Goal: Information Seeking & Learning: Learn about a topic

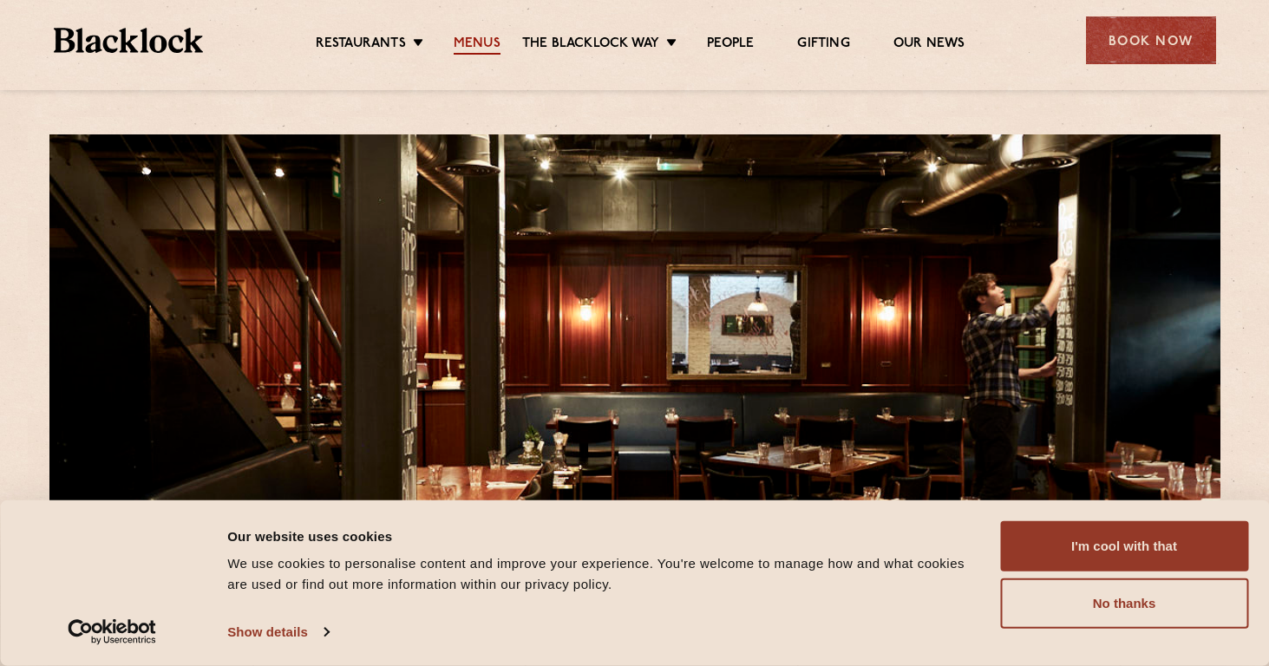
click at [473, 36] on link "Menus" at bounding box center [477, 45] width 47 height 19
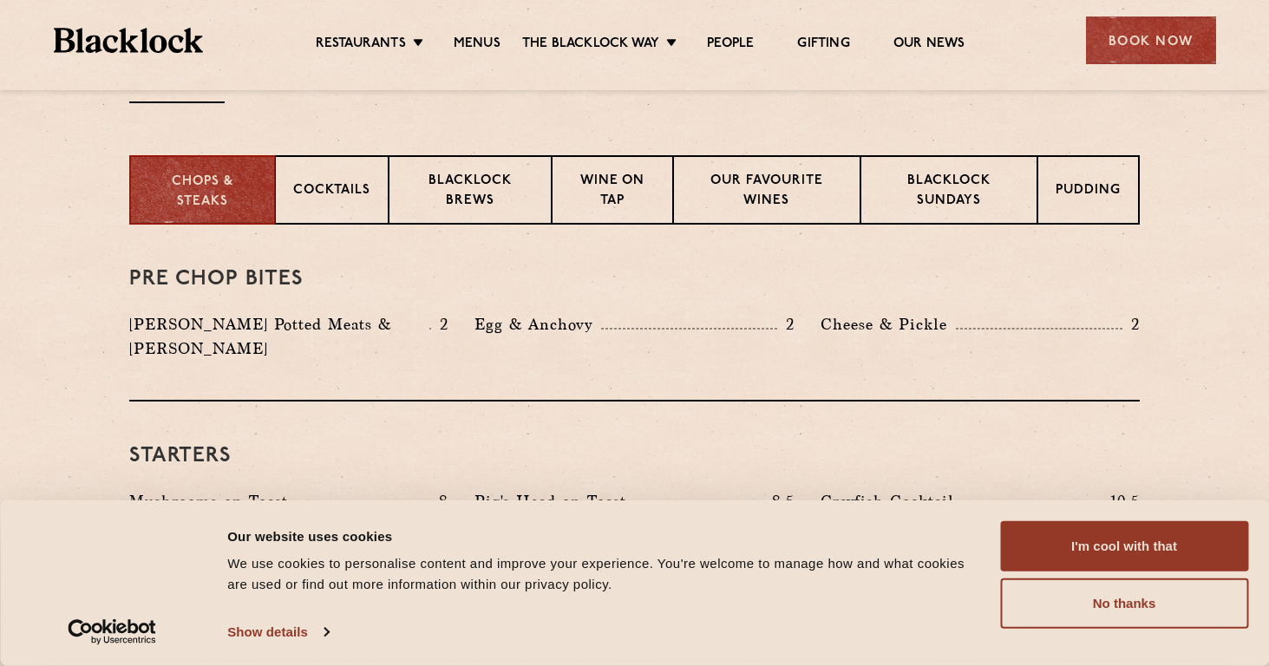
scroll to position [648, 0]
click at [932, 202] on p "Blacklock Sundays" at bounding box center [949, 192] width 141 height 41
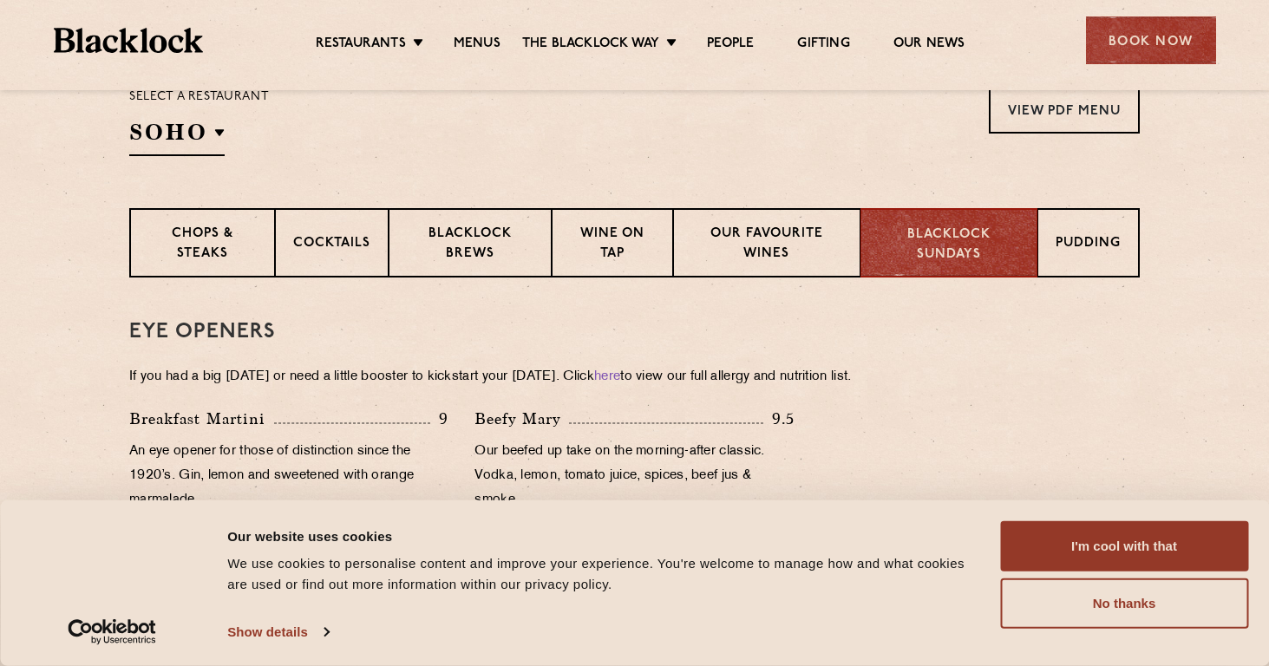
scroll to position [597, 0]
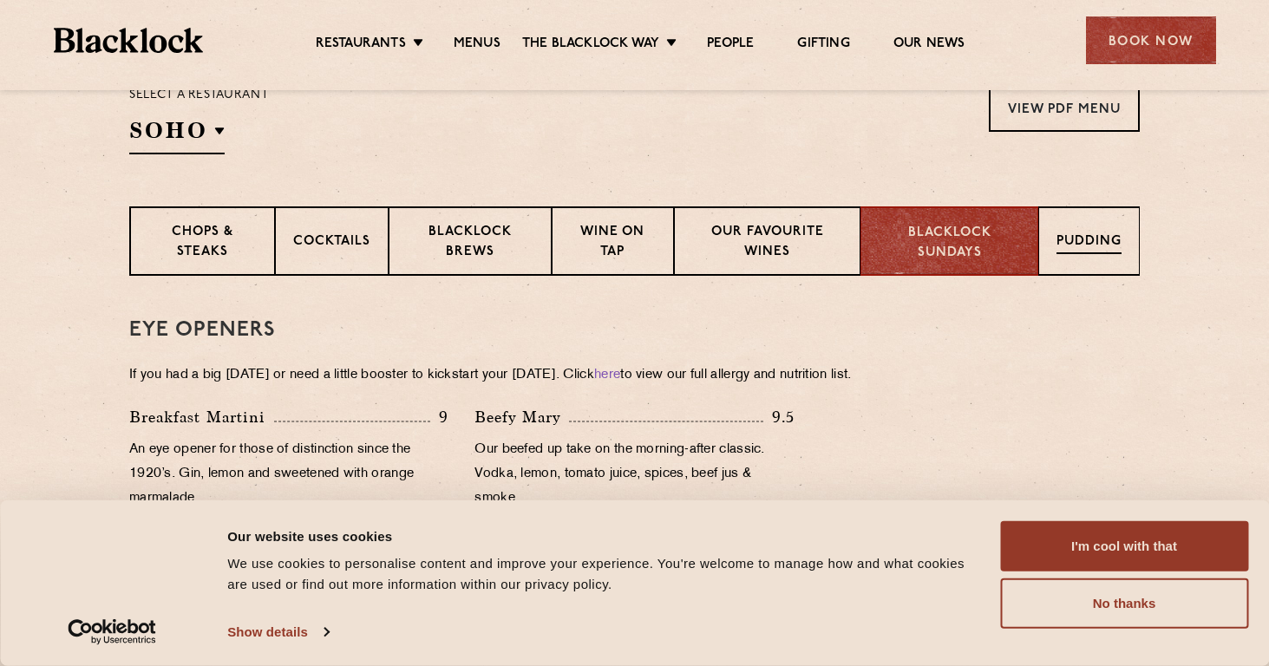
click at [1081, 240] on p "Pudding" at bounding box center [1088, 243] width 65 height 22
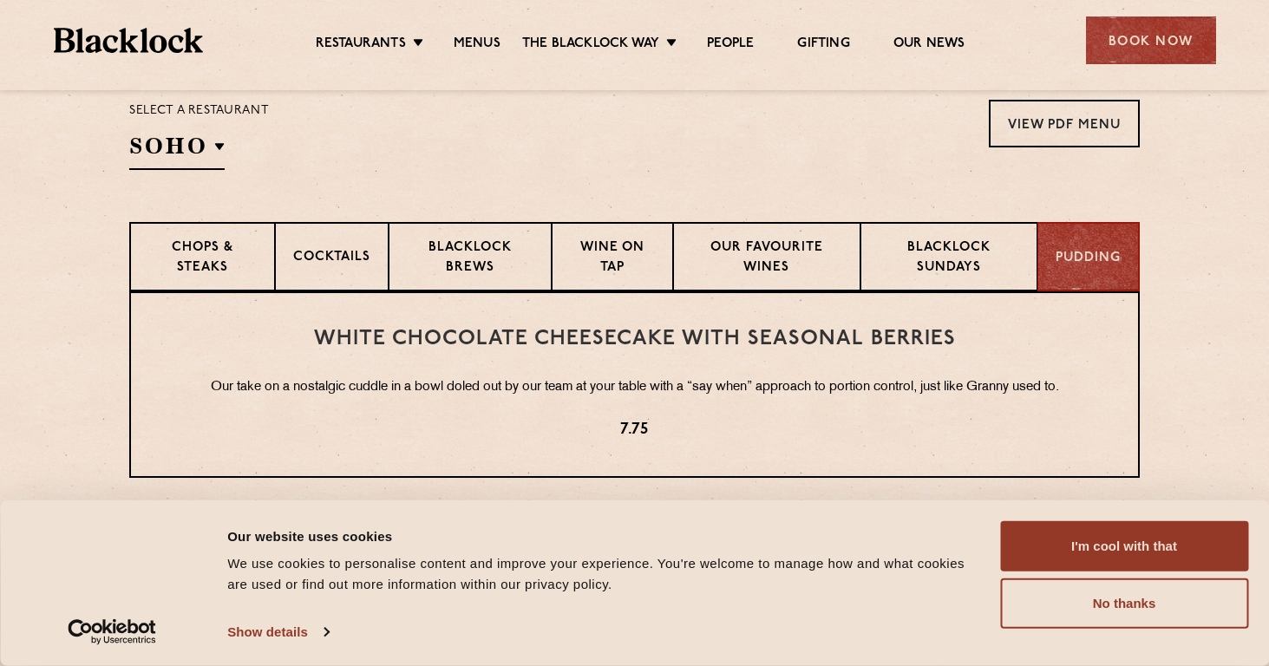
scroll to position [577, 0]
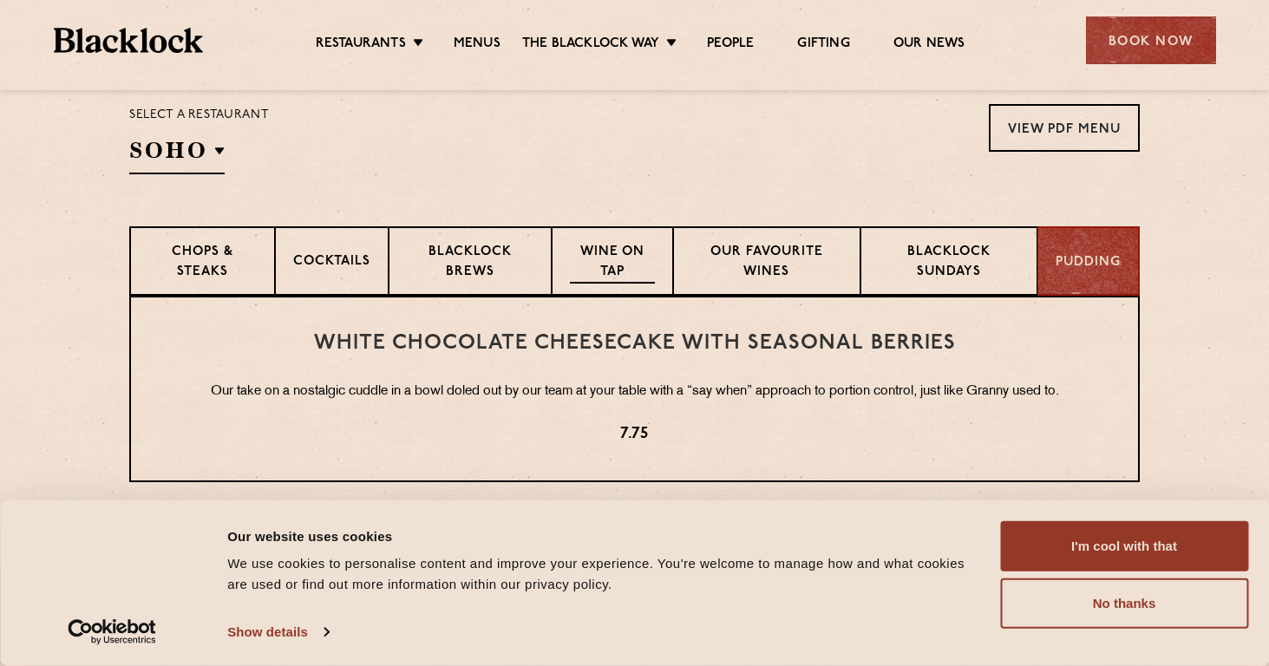
click at [621, 254] on p "Wine on Tap" at bounding box center [612, 263] width 85 height 41
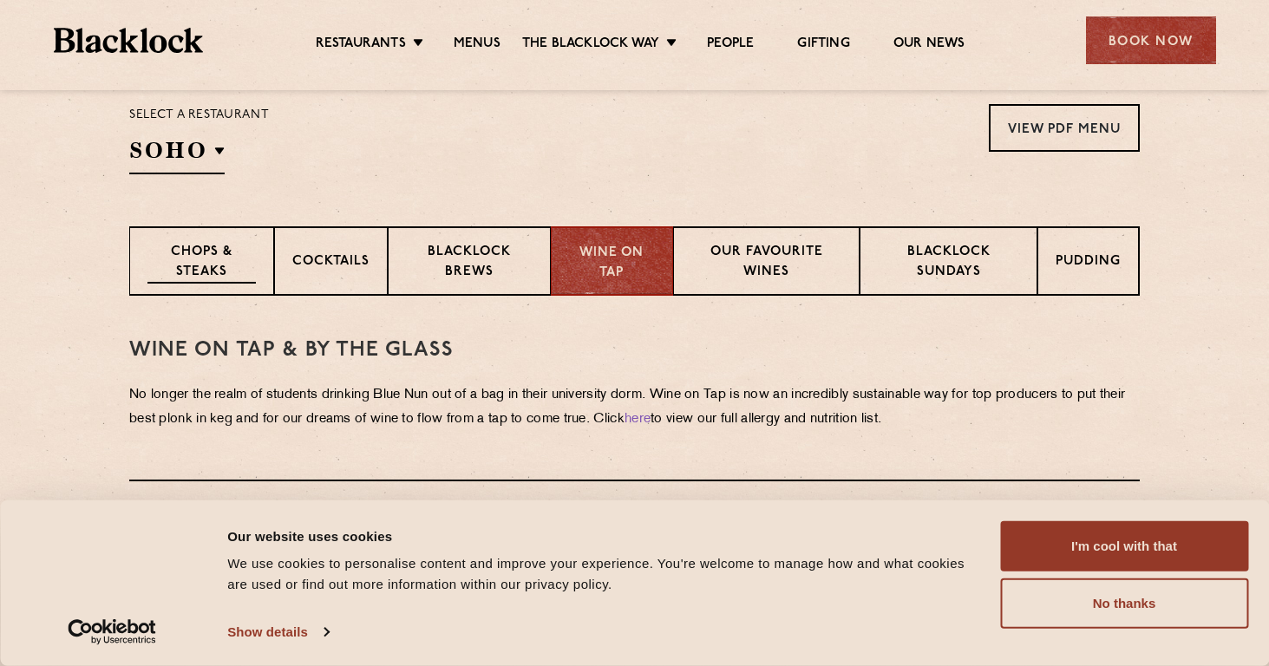
click at [216, 259] on p "Chops & Steaks" at bounding box center [201, 263] width 108 height 41
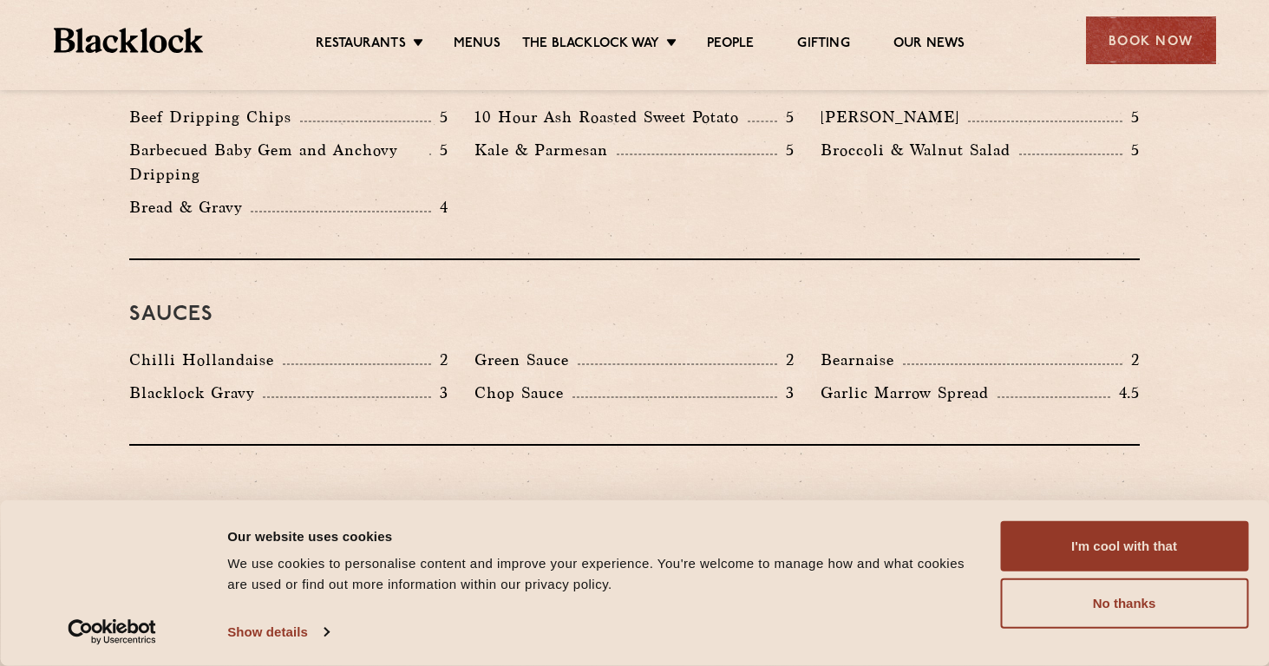
scroll to position [2731, 0]
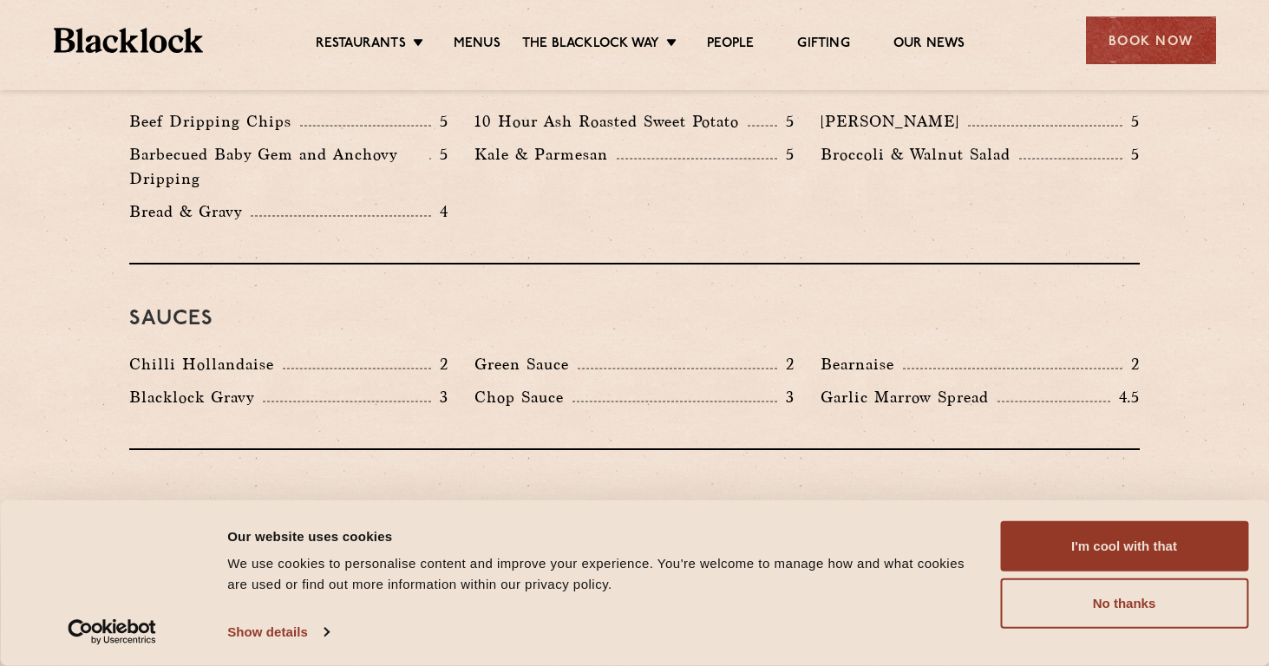
click at [155, 48] on img at bounding box center [129, 40] width 150 height 25
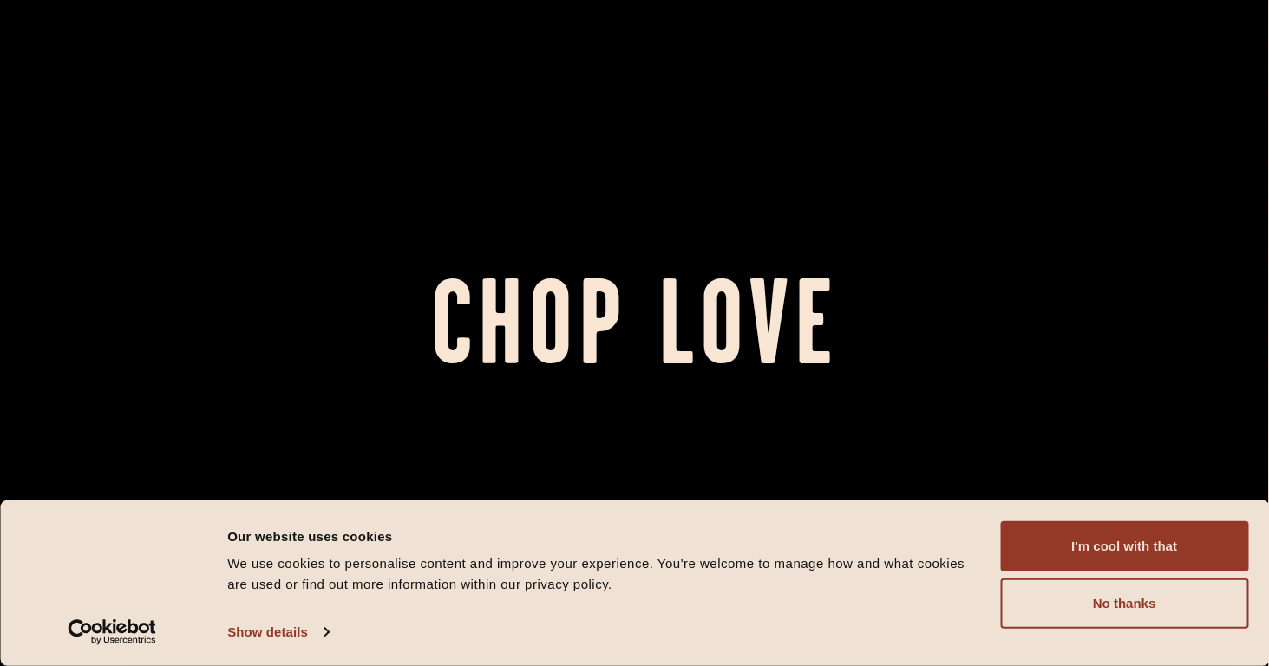
scroll to position [0, 1]
